Goal: Transaction & Acquisition: Purchase product/service

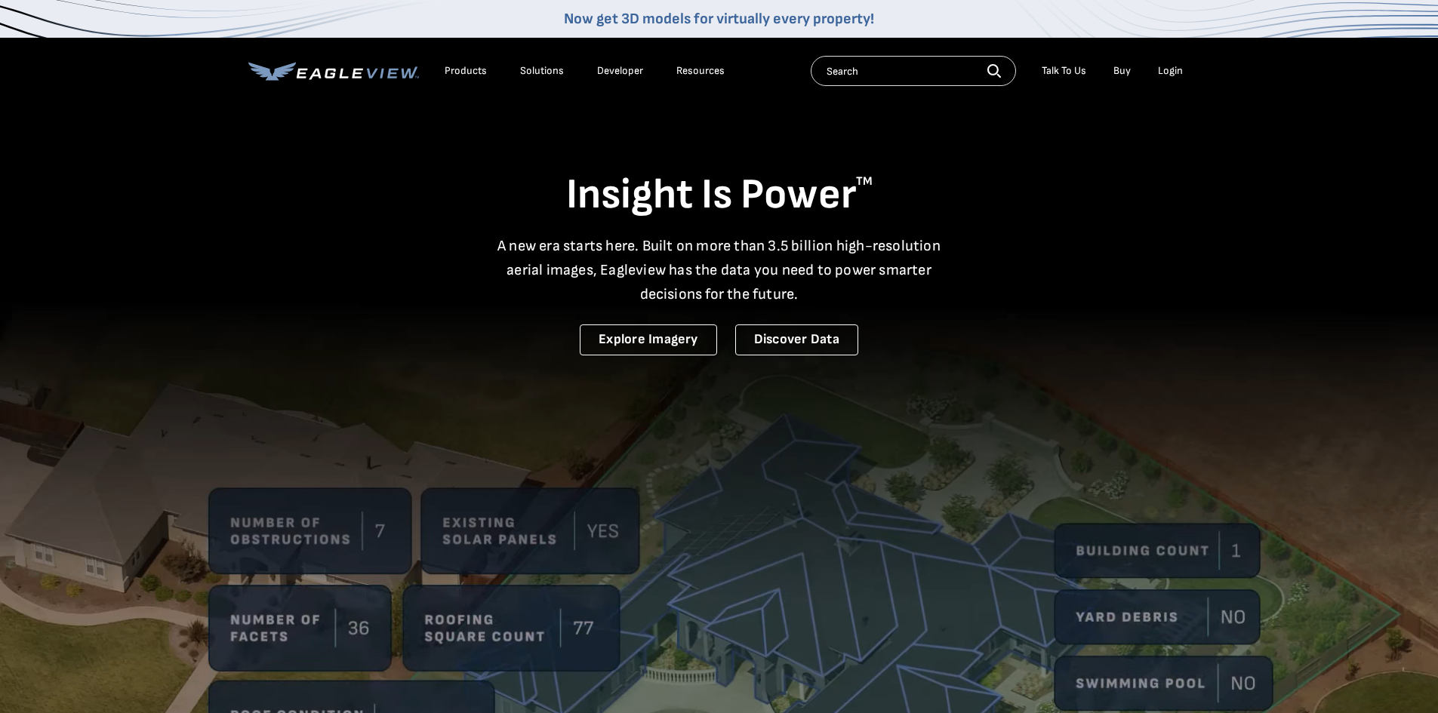
click at [1166, 78] on li "Login" at bounding box center [1170, 71] width 40 height 23
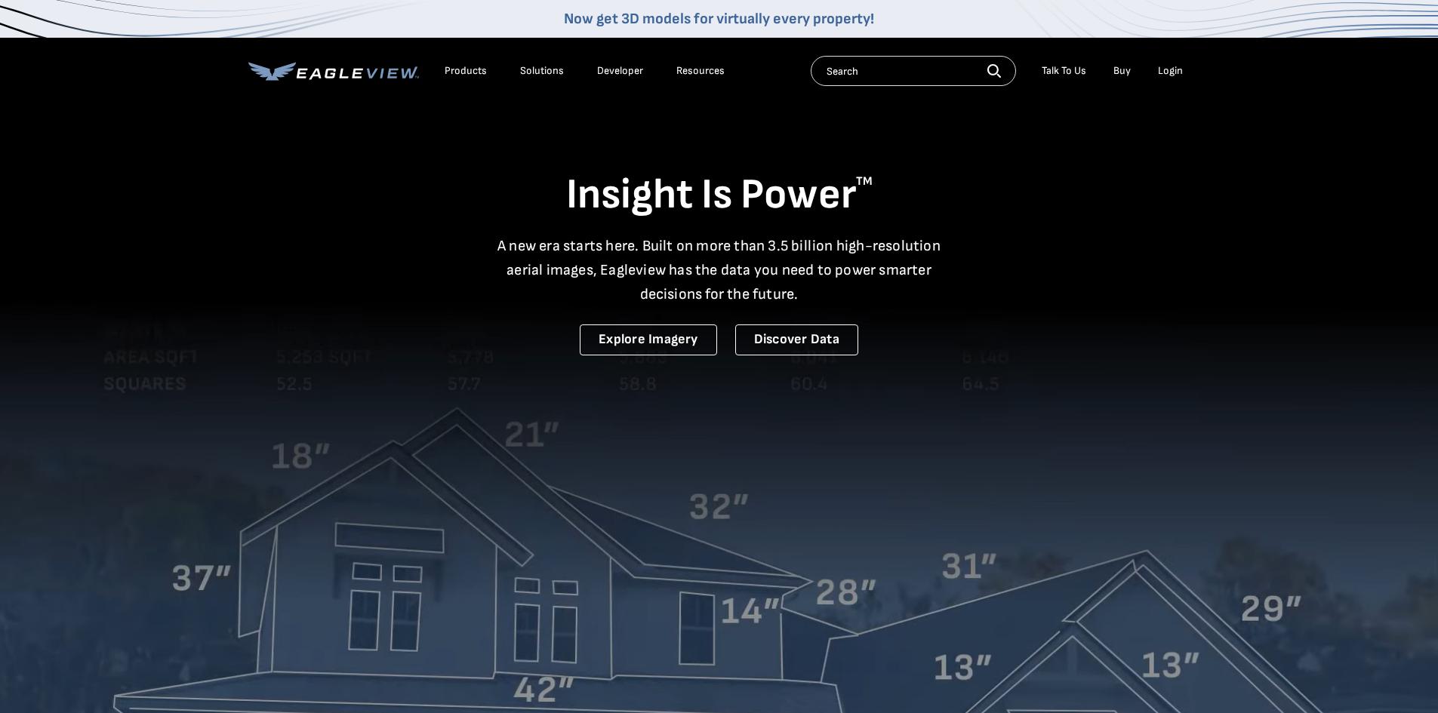
click at [1171, 69] on div "Login" at bounding box center [1170, 71] width 25 height 14
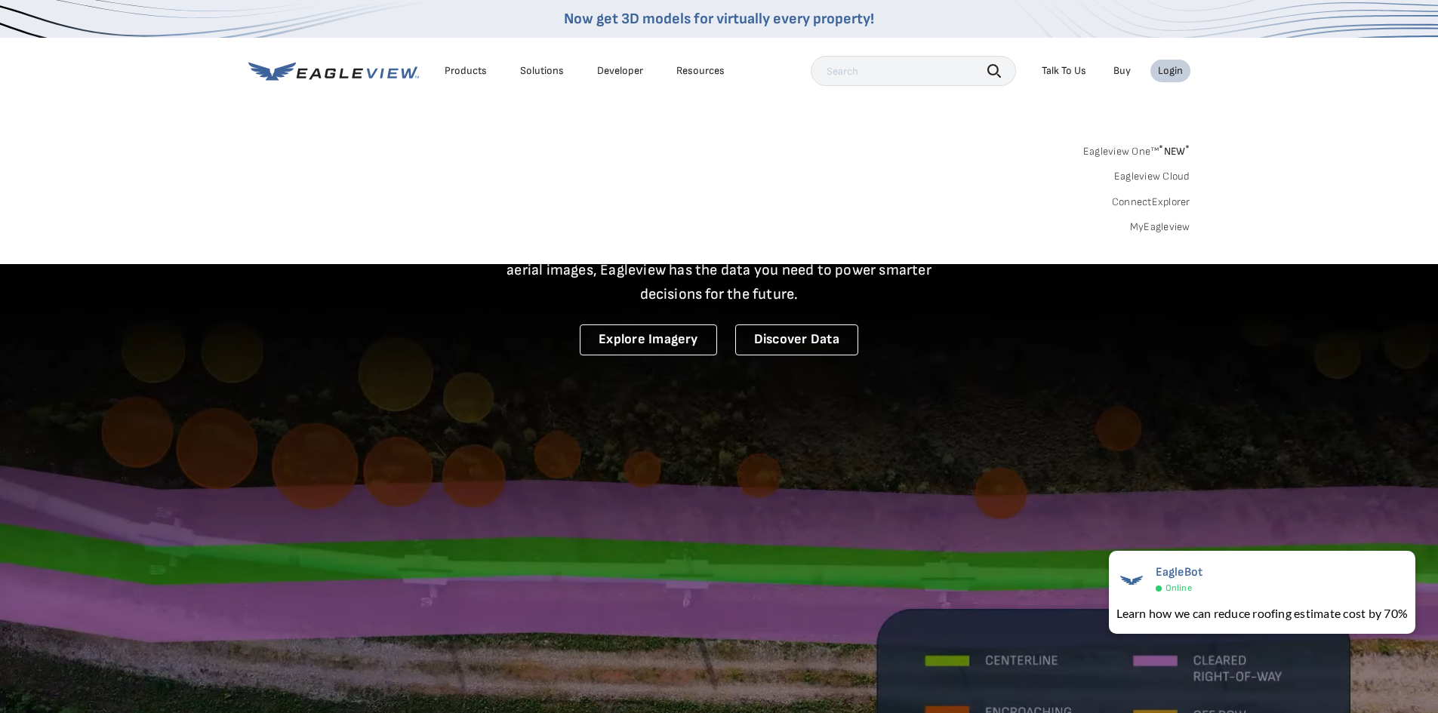
click at [1189, 176] on link "Eagleview Cloud" at bounding box center [1152, 177] width 76 height 14
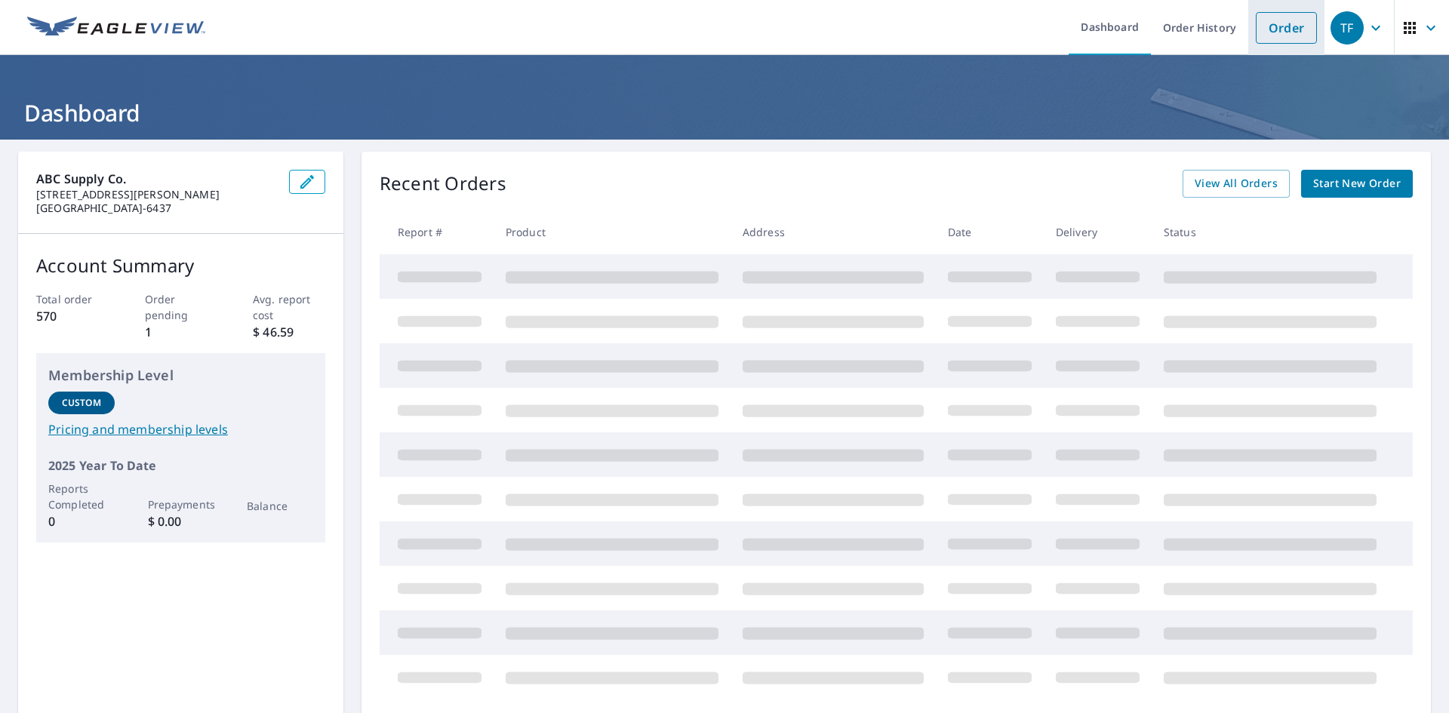
click at [1275, 30] on link "Order" at bounding box center [1286, 28] width 61 height 32
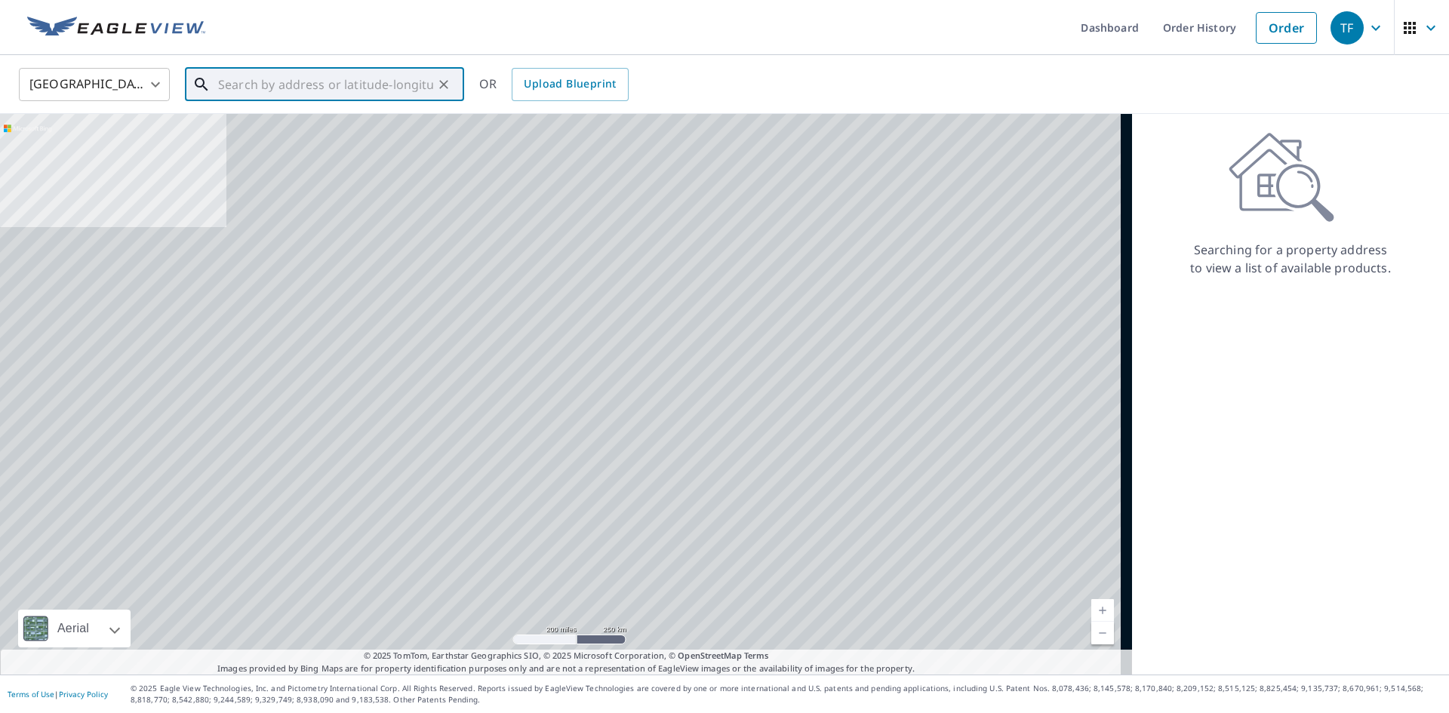
click at [220, 86] on input "text" at bounding box center [325, 84] width 215 height 42
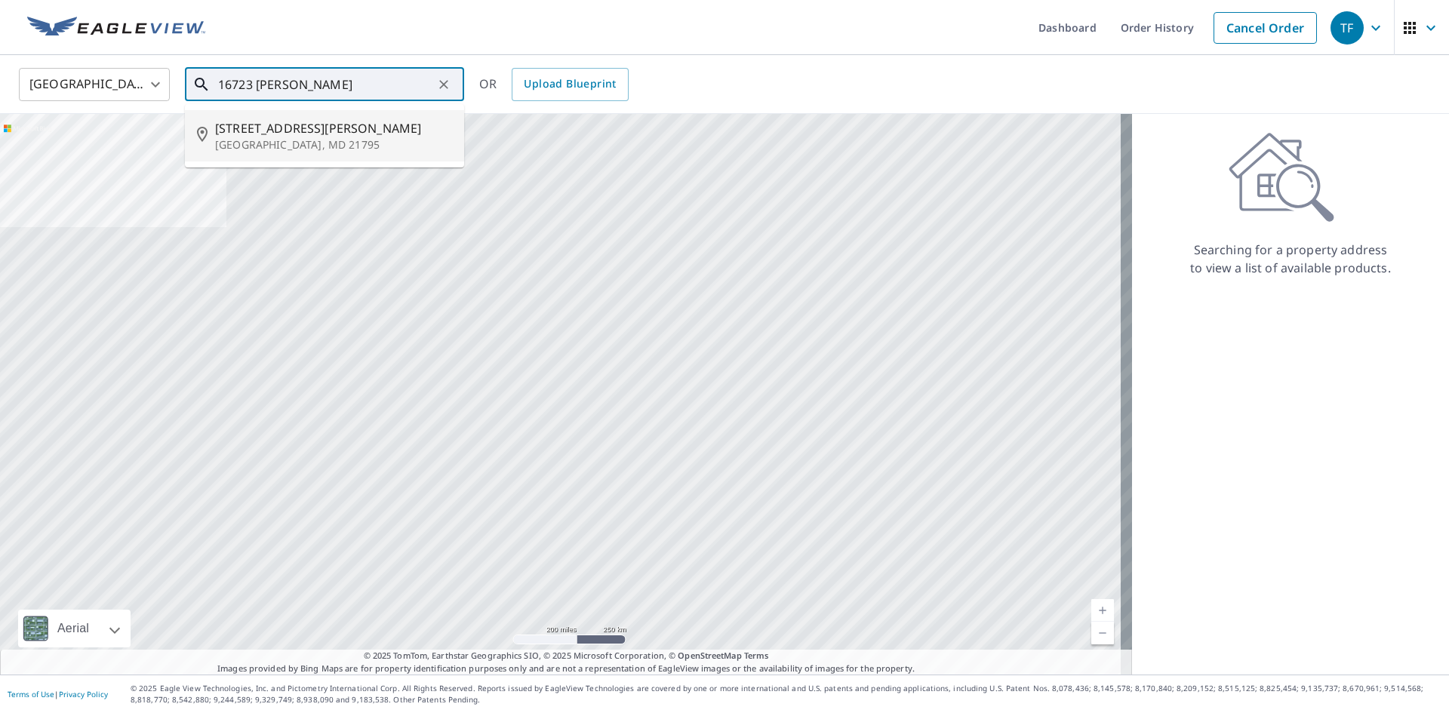
click at [262, 134] on span "16723 Longstreet Dr" at bounding box center [333, 128] width 237 height 18
type input "16723 Longstreet Dr Williamsport, MD 21795"
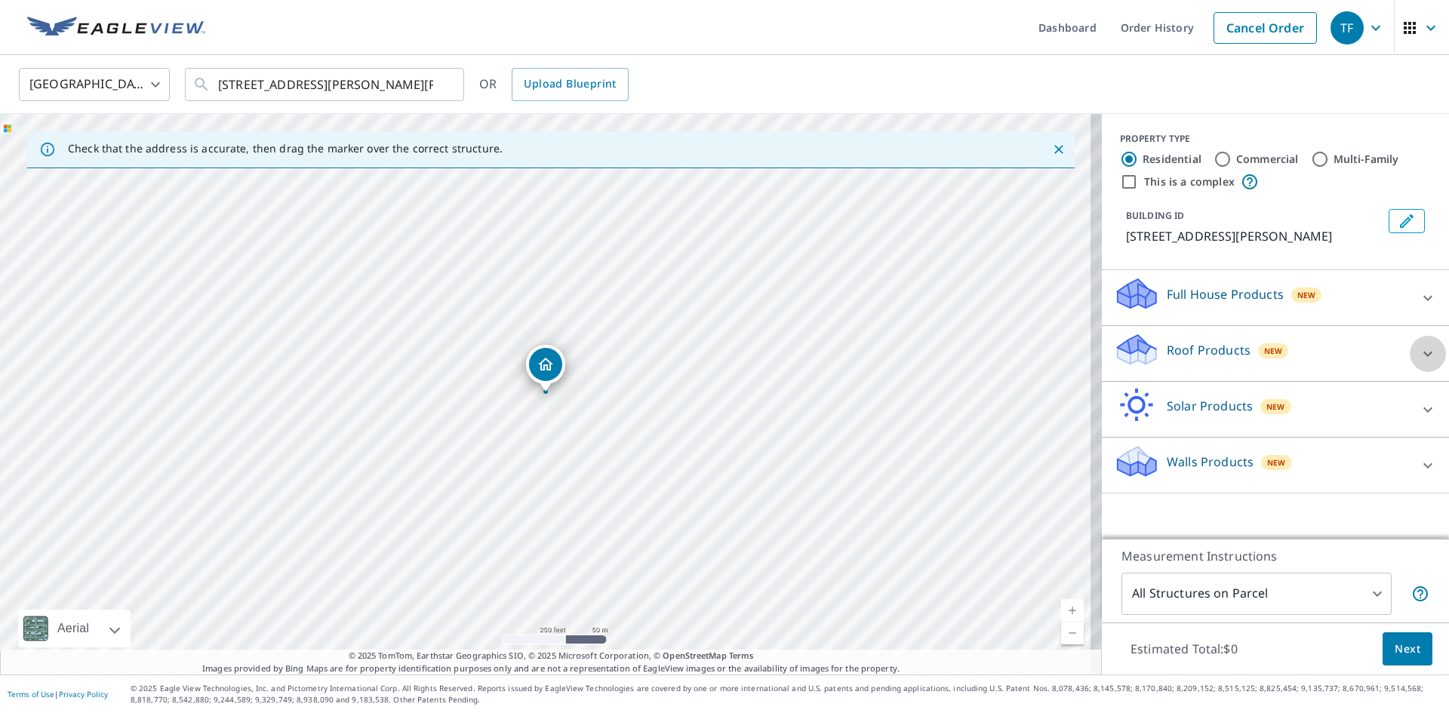
click at [1419, 363] on icon at bounding box center [1428, 354] width 18 height 18
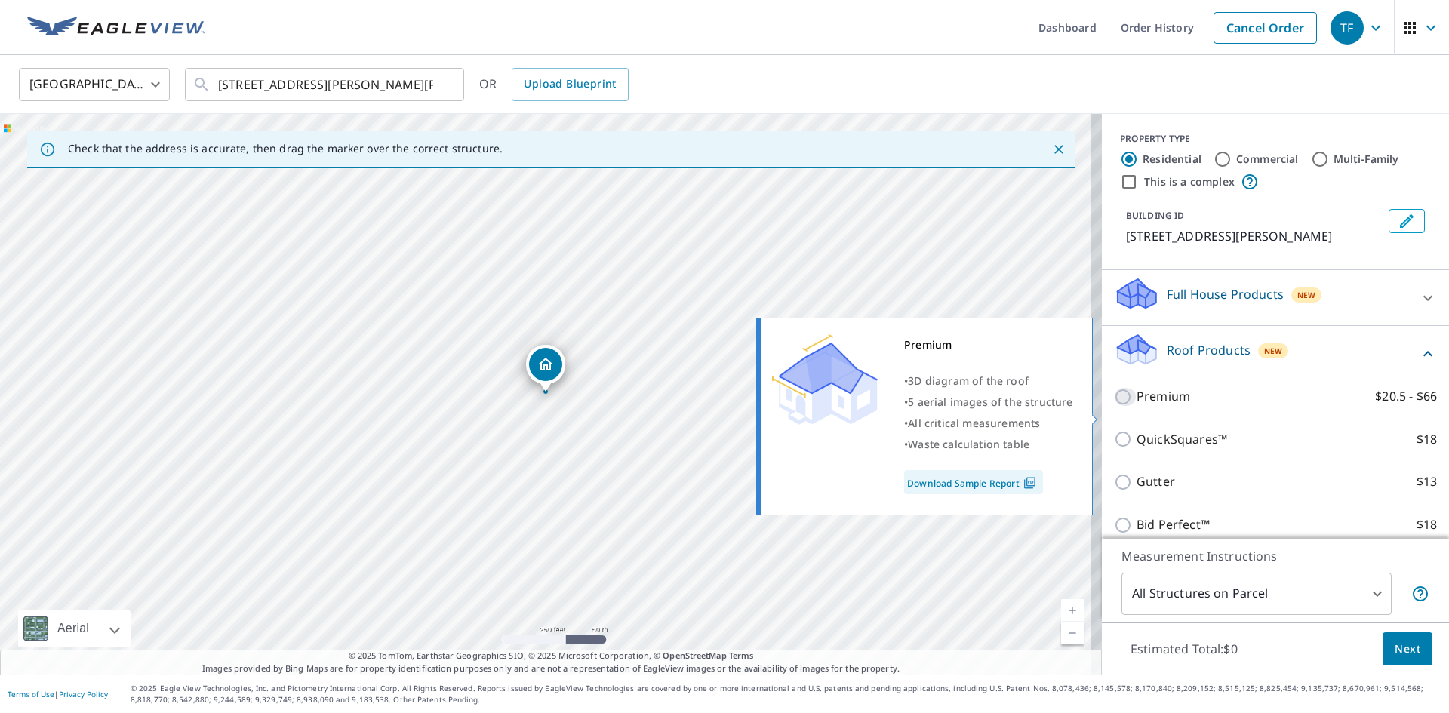
click at [1118, 406] on input "Premium $20.5 - $66" at bounding box center [1125, 397] width 23 height 18
checkbox input "true"
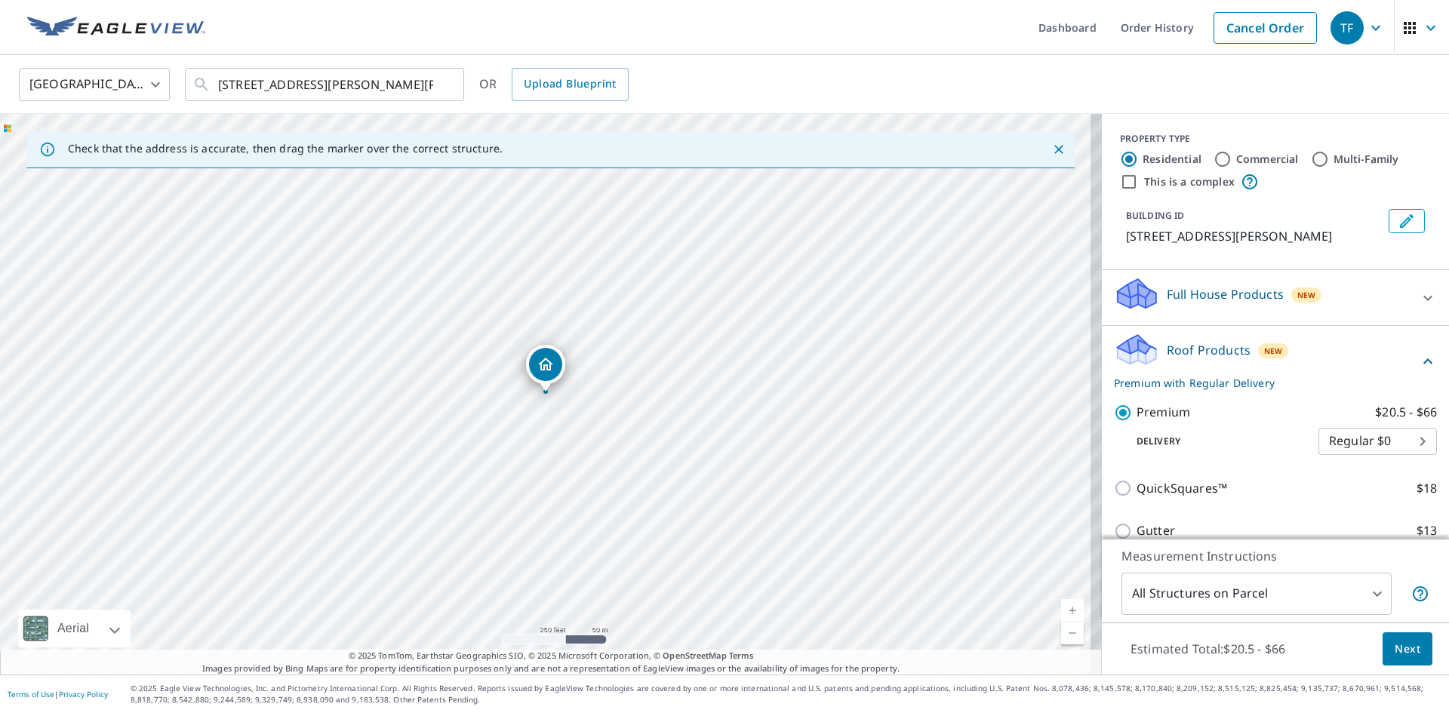
click at [1405, 650] on span "Next" at bounding box center [1408, 649] width 26 height 19
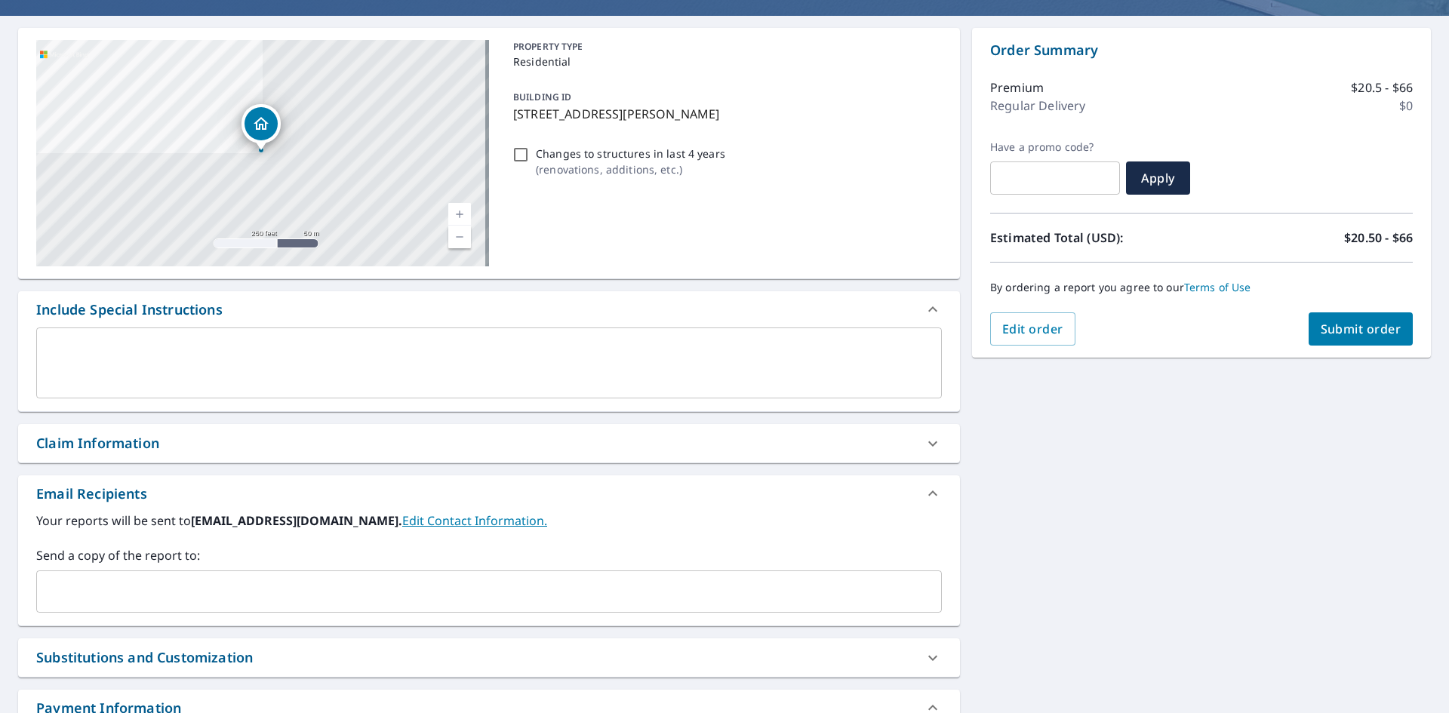
scroll to position [151, 0]
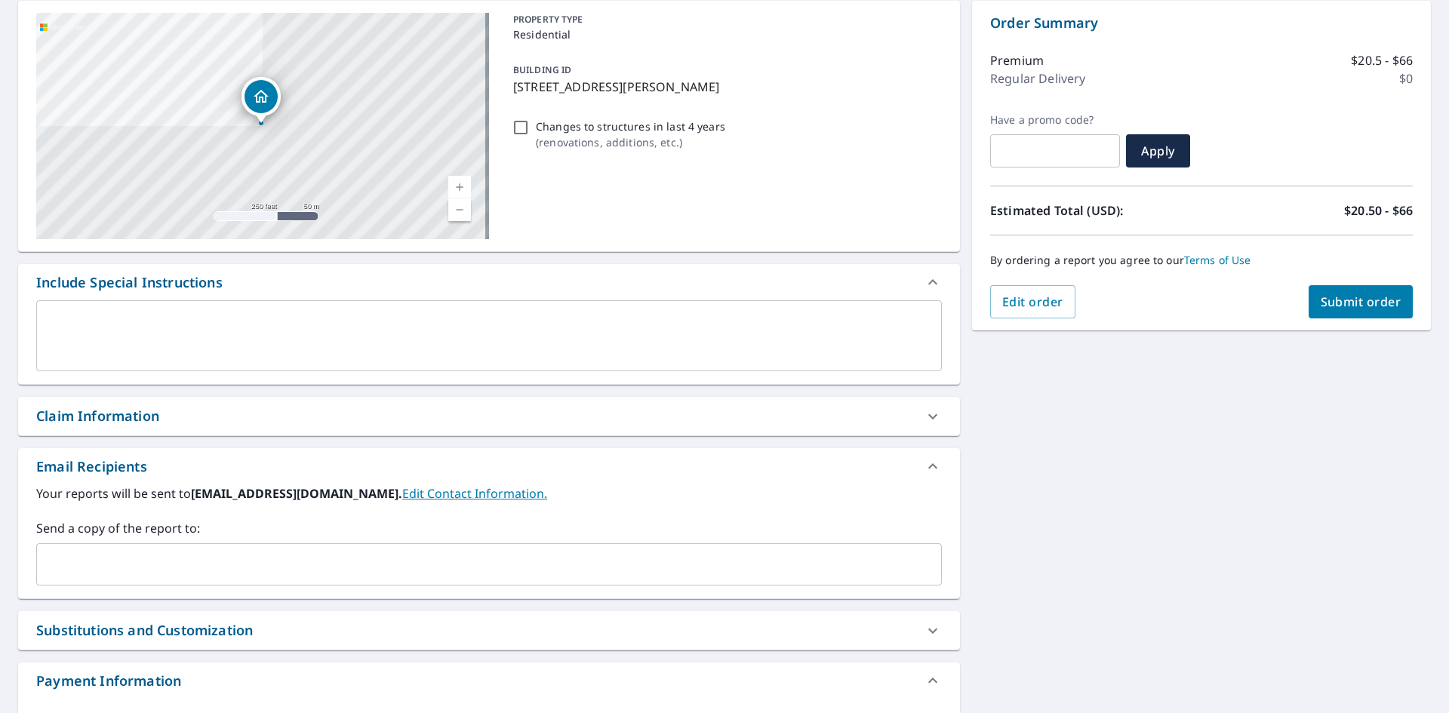
click at [98, 567] on input "text" at bounding box center [477, 564] width 869 height 29
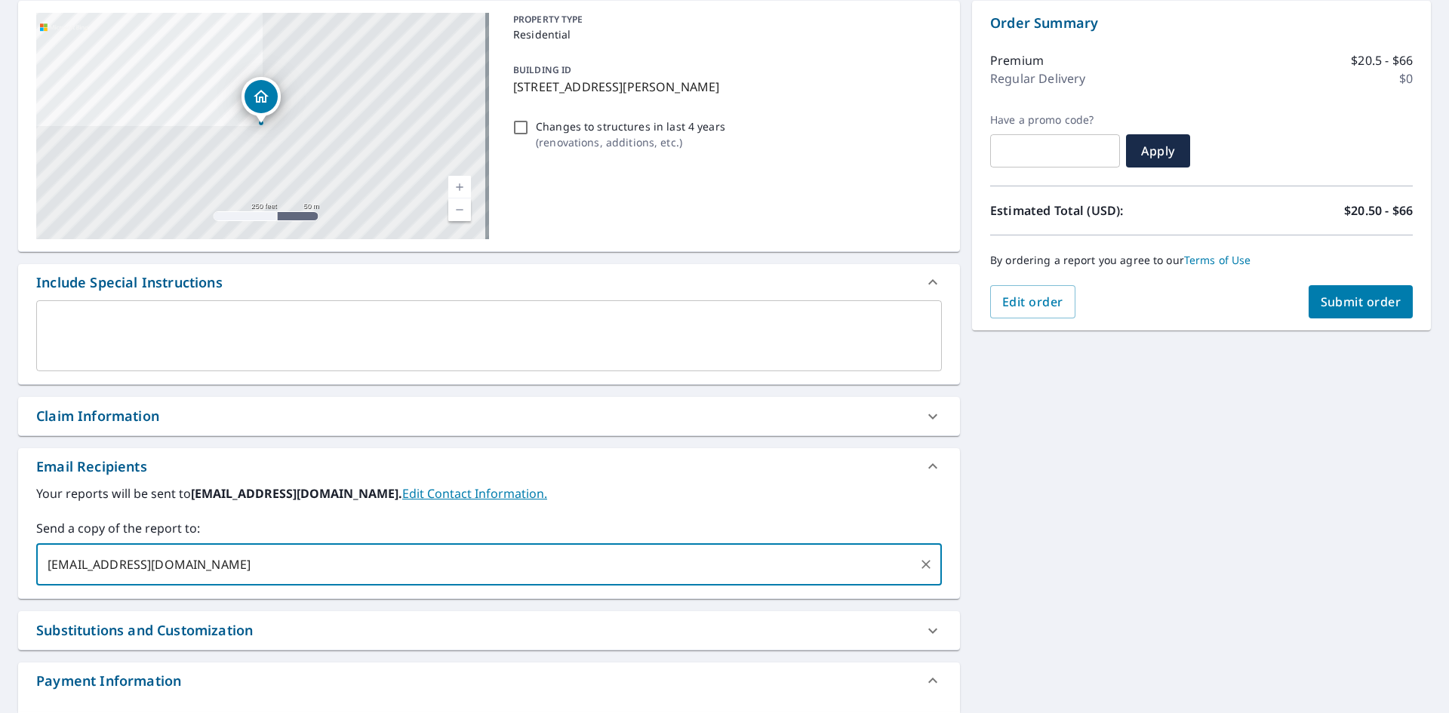
click at [84, 564] on input "brett21116@gmail.com" at bounding box center [477, 564] width 869 height 29
type input "brett@1116@gmail.com"
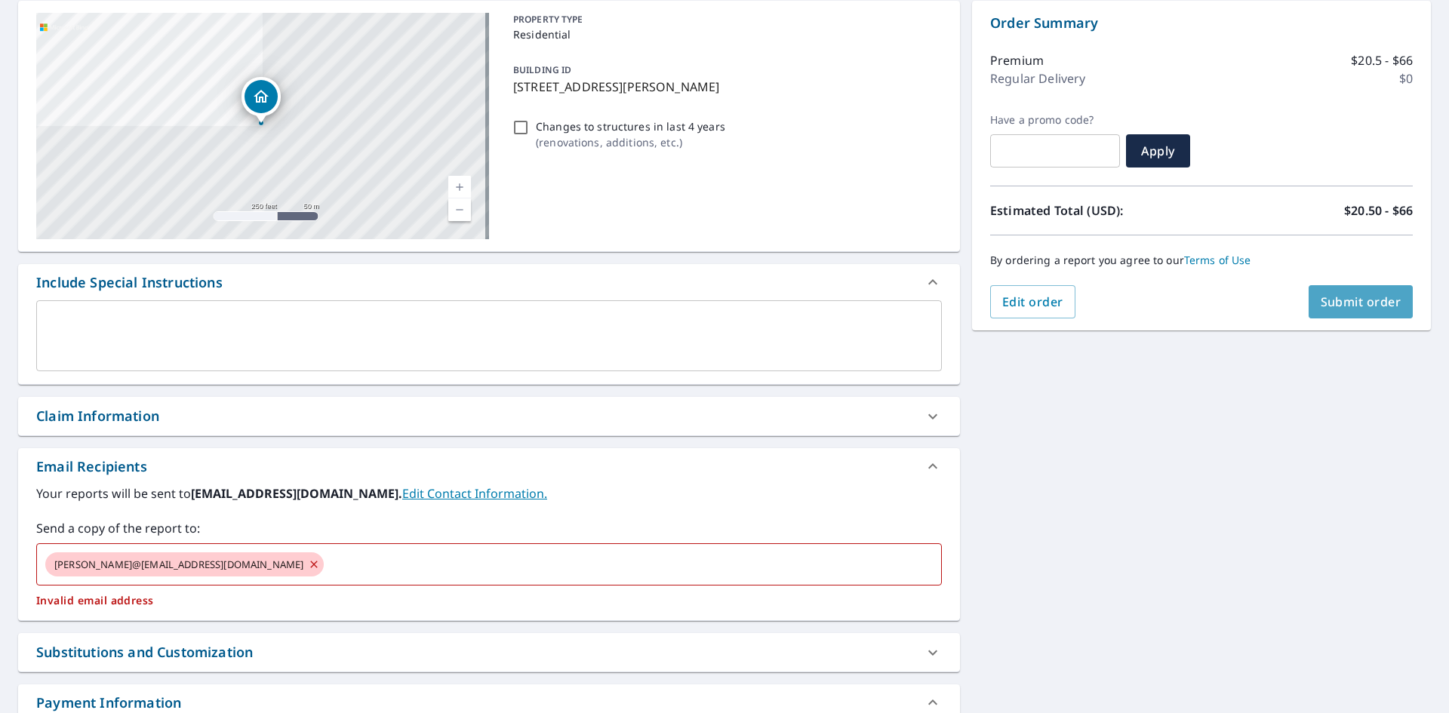
click at [1340, 297] on span "Submit order" at bounding box center [1361, 302] width 81 height 17
click at [75, 555] on div "brett@1116@gmail.com" at bounding box center [184, 564] width 278 height 24
click at [76, 568] on span "brett@1116@gmail.com" at bounding box center [178, 565] width 267 height 14
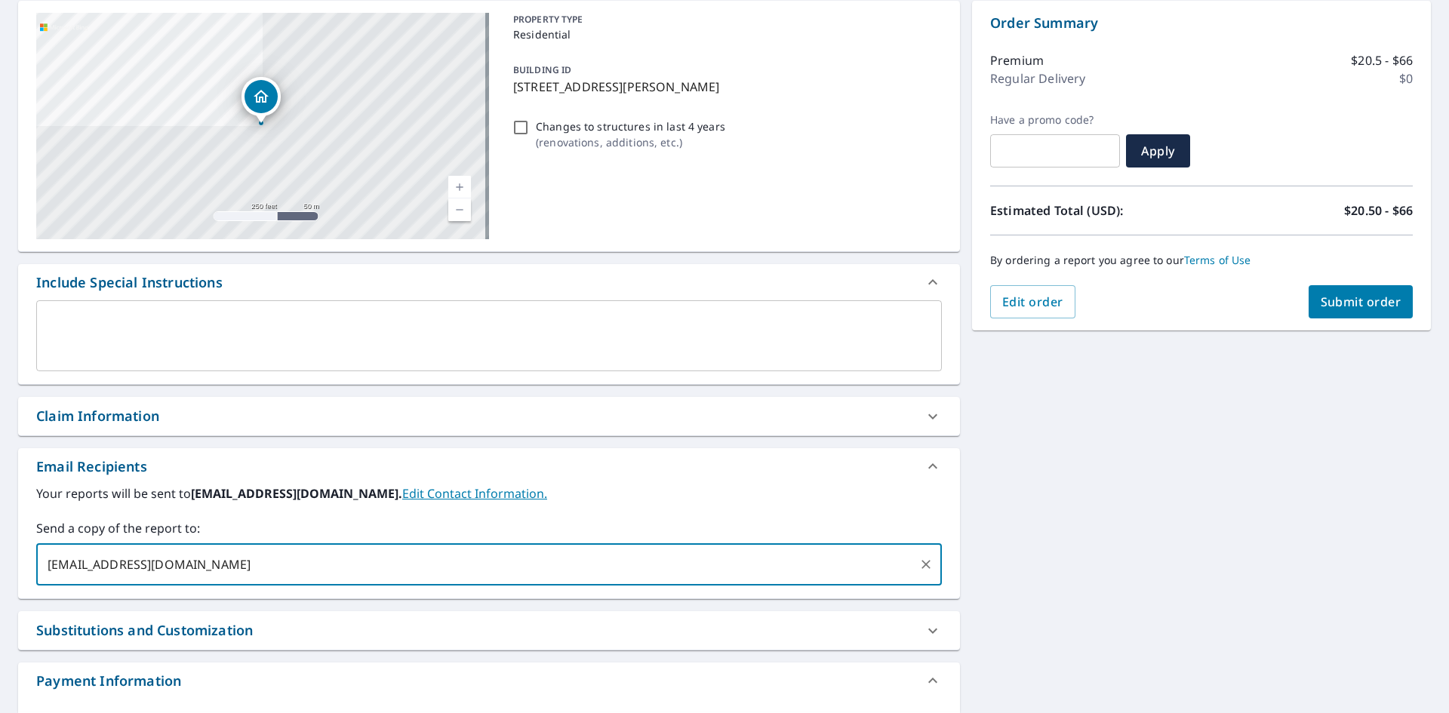
type input "bret1116@gmail.com"
click at [1321, 300] on span "Submit order" at bounding box center [1361, 302] width 81 height 17
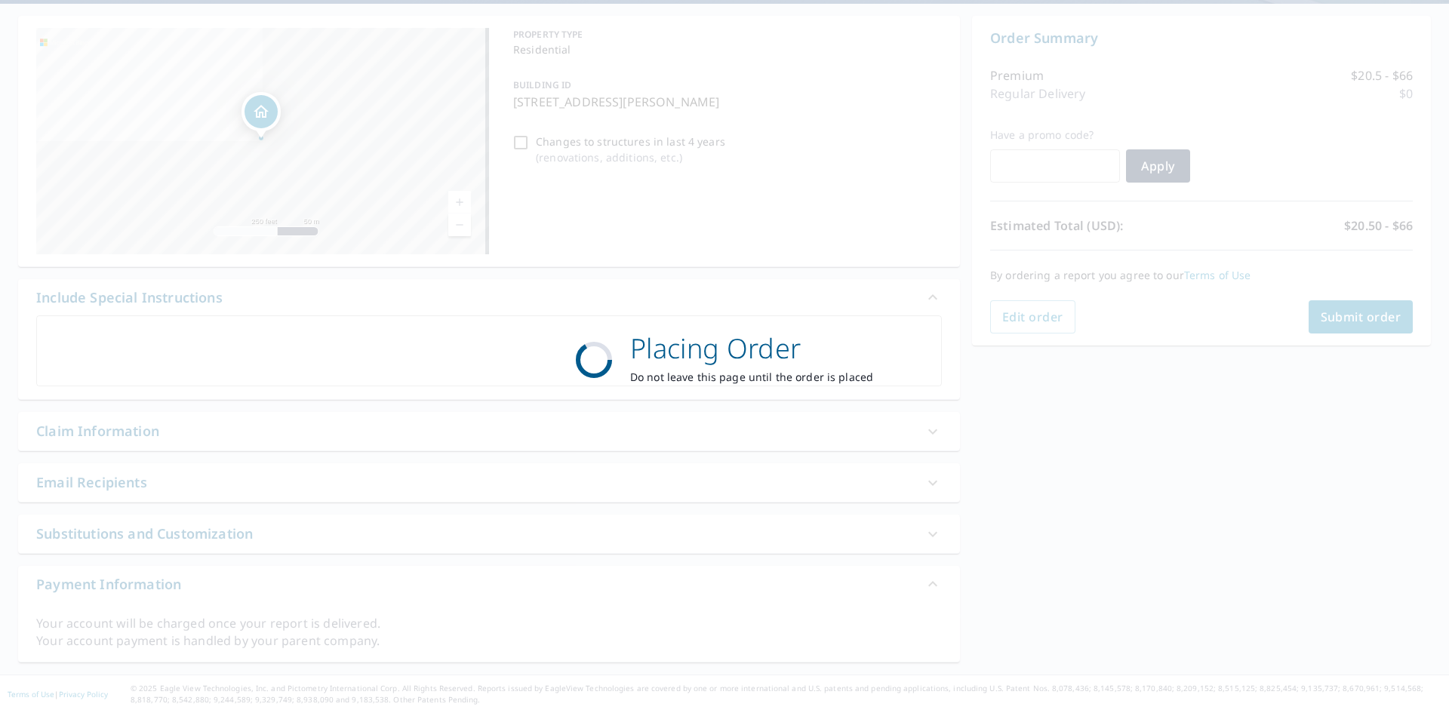
scroll to position [136, 0]
